Goal: Ask a question

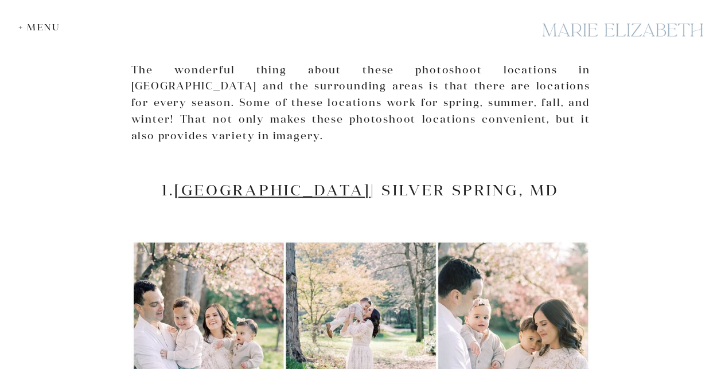
scroll to position [736, 0]
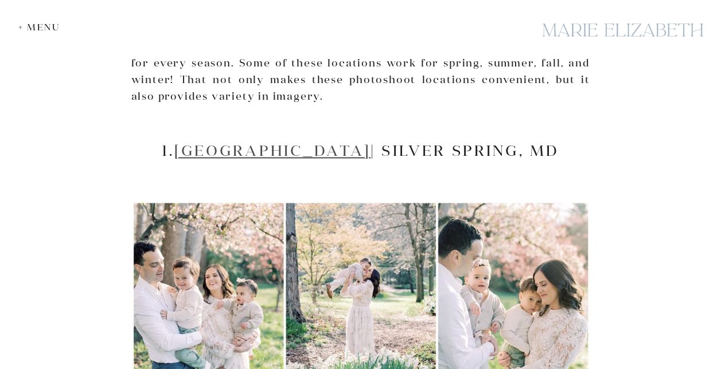
click at [305, 141] on link "[GEOGRAPHIC_DATA]" at bounding box center [272, 150] width 196 height 19
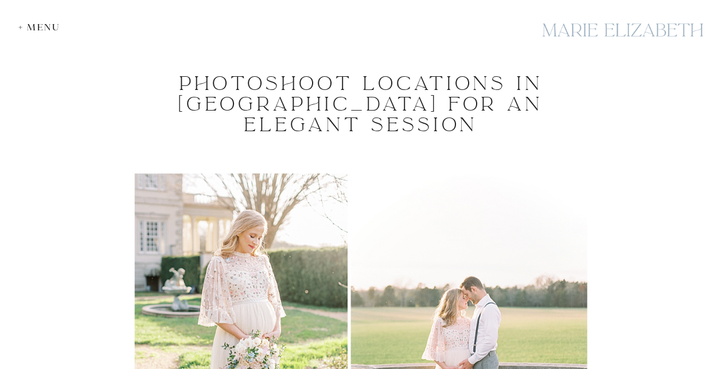
scroll to position [0, 0]
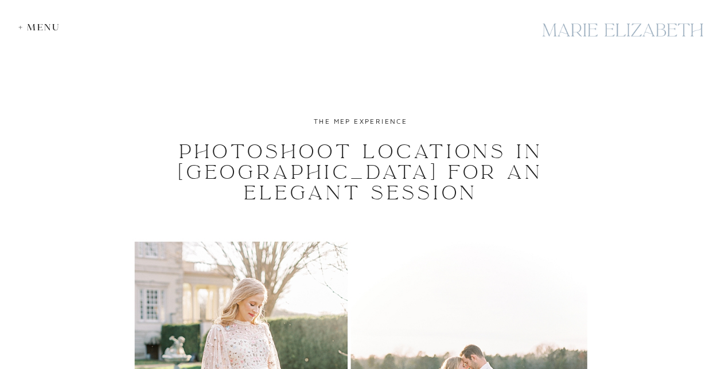
click at [37, 28] on div "+ Menu" at bounding box center [42, 27] width 48 height 11
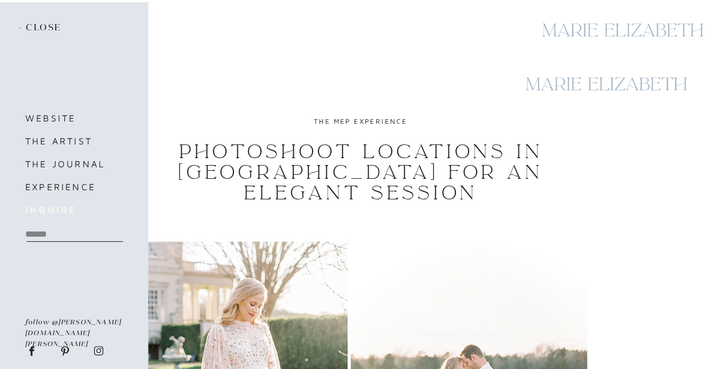
click at [60, 209] on b "inquire" at bounding box center [50, 210] width 50 height 10
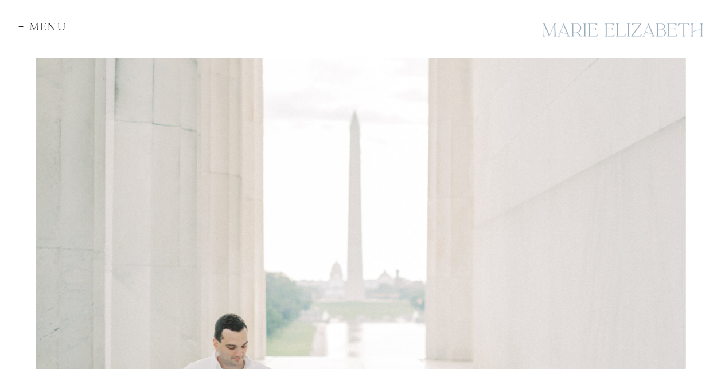
click at [28, 24] on div "+ Menu" at bounding box center [46, 29] width 56 height 15
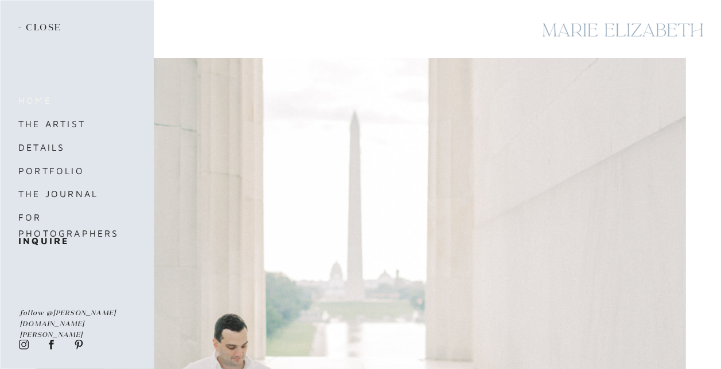
click at [38, 101] on nav "home" at bounding box center [66, 100] width 96 height 16
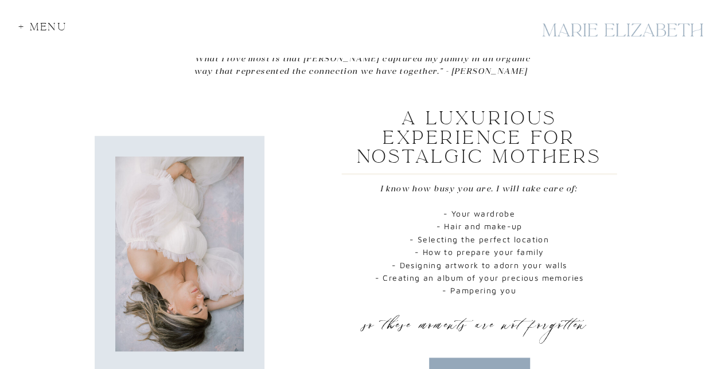
scroll to position [975, 0]
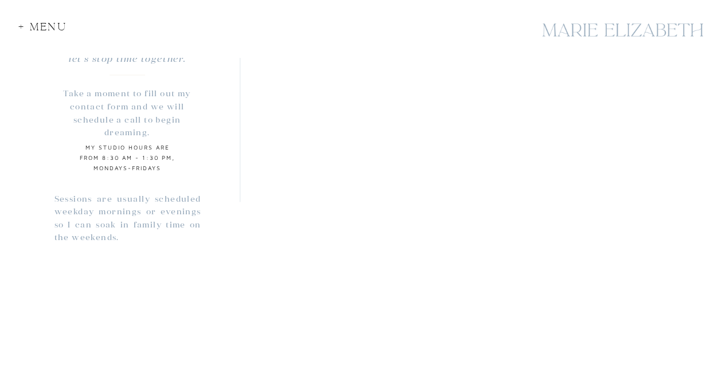
click at [42, 25] on div "+ Menu" at bounding box center [46, 29] width 56 height 15
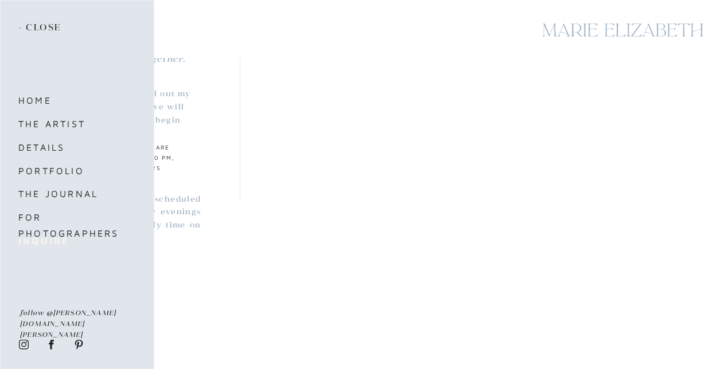
click at [52, 238] on b "inquire" at bounding box center [43, 241] width 50 height 10
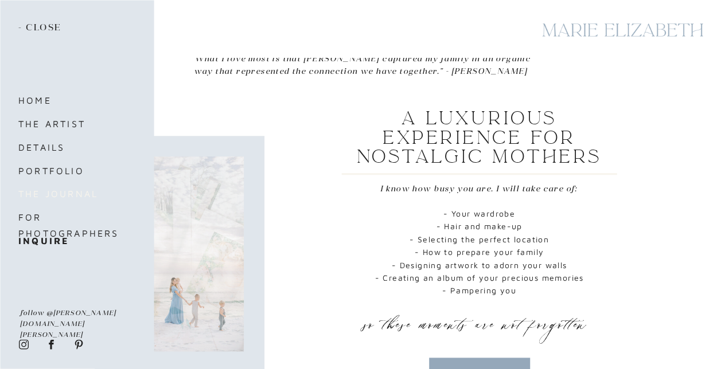
drag, startPoint x: 47, startPoint y: 241, endPoint x: 111, endPoint y: 200, distance: 76.2
click at [47, 241] on b "inquire" at bounding box center [43, 241] width 50 height 10
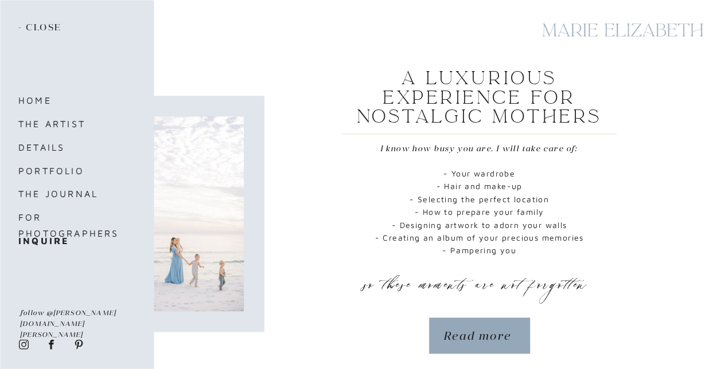
scroll to position [574, 0]
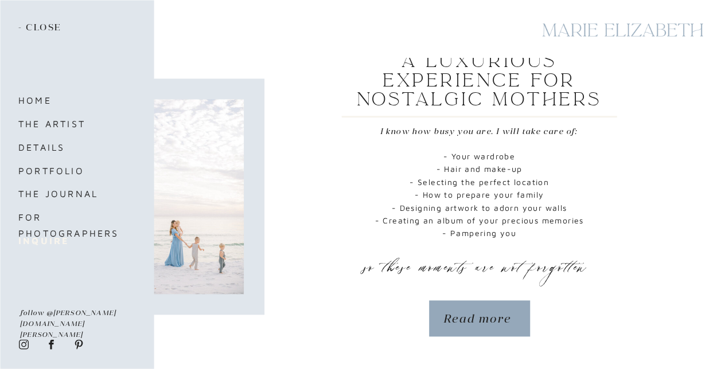
click at [34, 241] on b "inquire" at bounding box center [43, 241] width 50 height 10
click at [296, 116] on div "+ Menu “What I love most is that Marie captured my family in an organic way tha…" at bounding box center [360, 227] width 721 height 1602
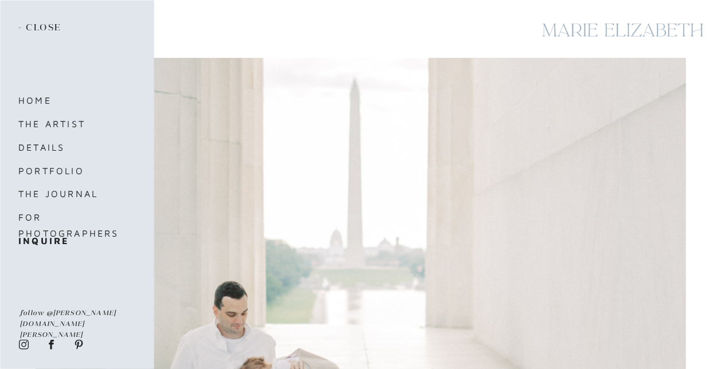
scroll to position [0, 0]
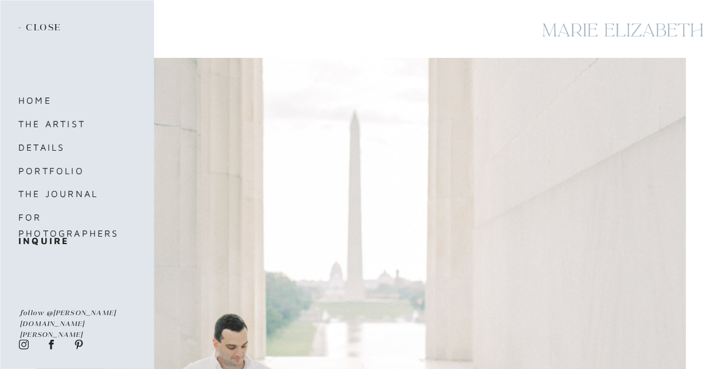
click at [41, 26] on p "- close" at bounding box center [42, 28] width 48 height 13
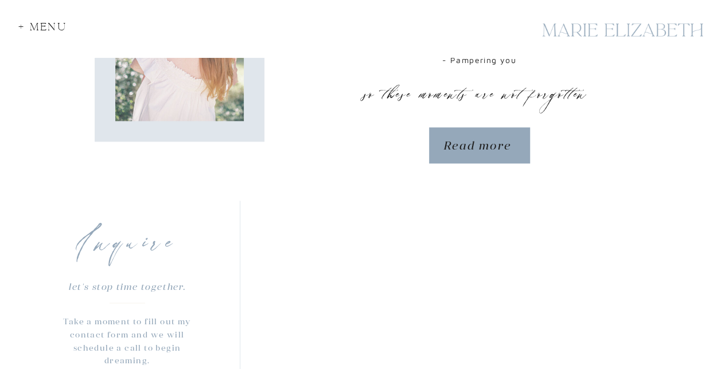
scroll to position [688, 0]
